Goal: Task Accomplishment & Management: Manage account settings

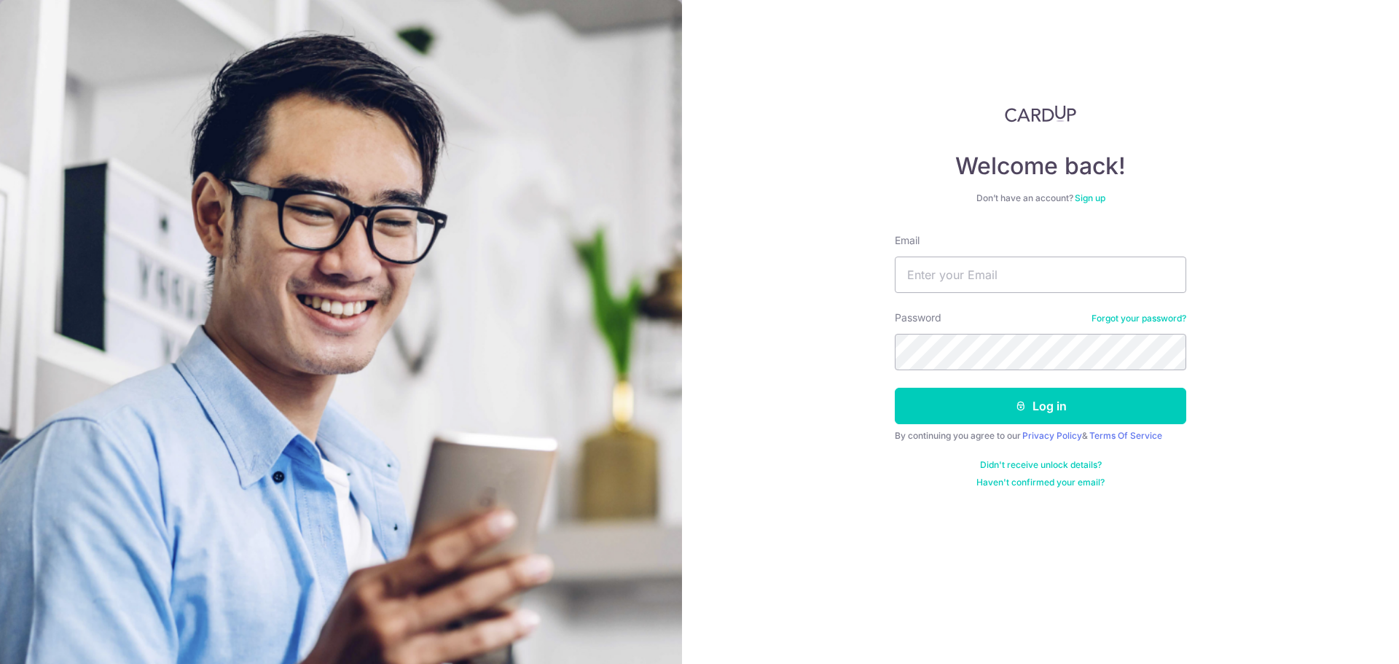
click at [1017, 461] on div at bounding box center [1056, 411] width 299 height 237
type input "[PERSON_NAME][EMAIL_ADDRESS][DOMAIN_NAME]"
